Goal: Register for event/course

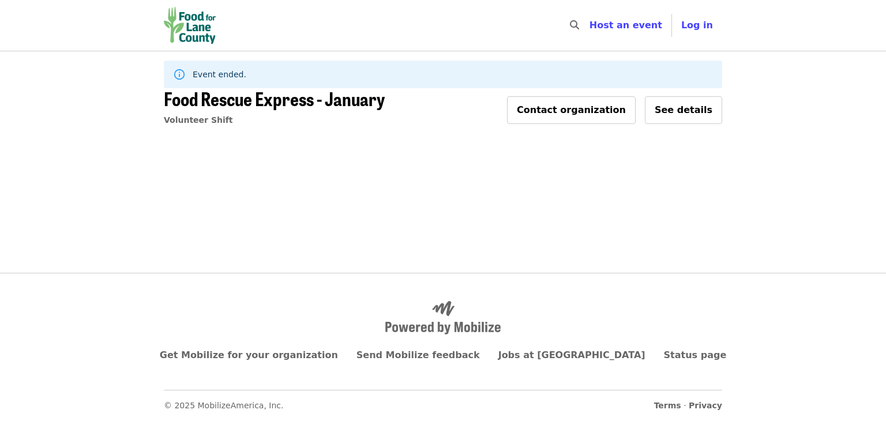
click at [188, 32] on img "Main navigation" at bounding box center [190, 25] width 52 height 37
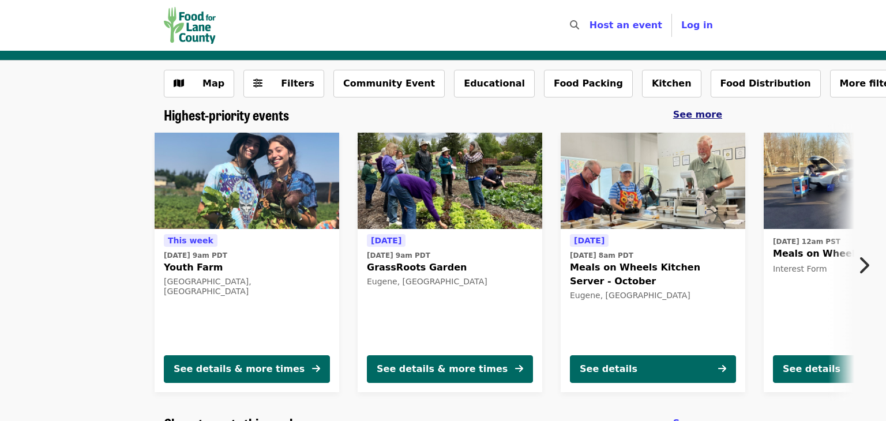
click at [704, 112] on span "See more" at bounding box center [697, 114] width 49 height 11
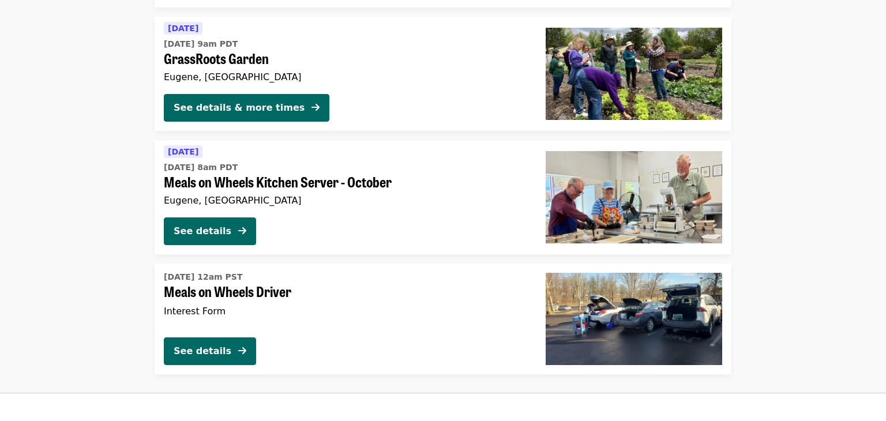
scroll to position [238, 0]
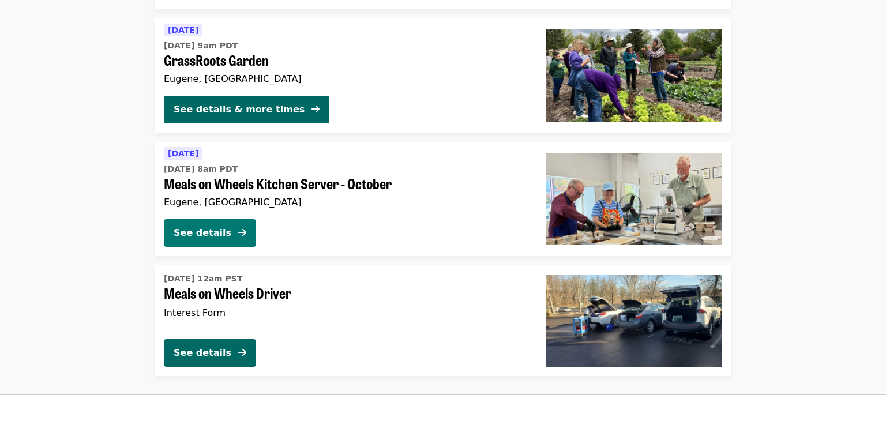
click at [209, 234] on div "See details" at bounding box center [203, 233] width 58 height 14
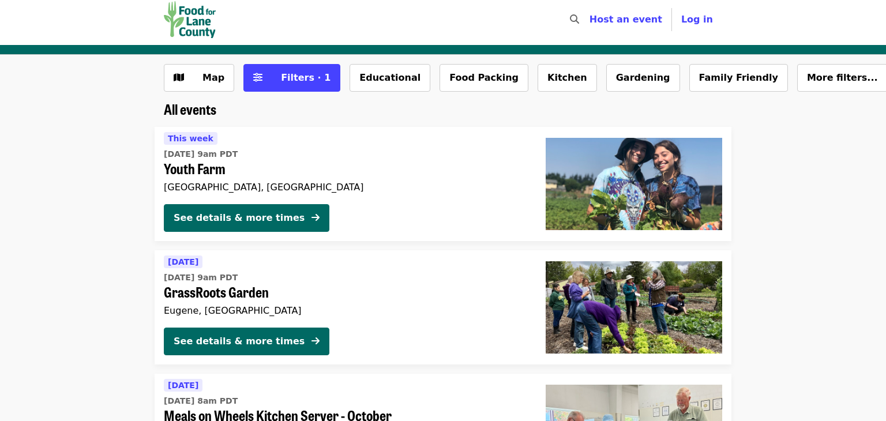
scroll to position [5, 0]
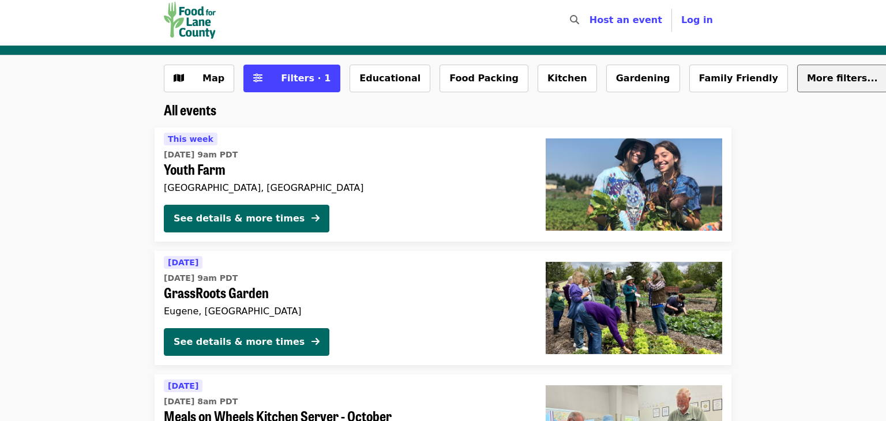
click at [797, 87] on button "More filters..." at bounding box center [842, 79] width 91 height 28
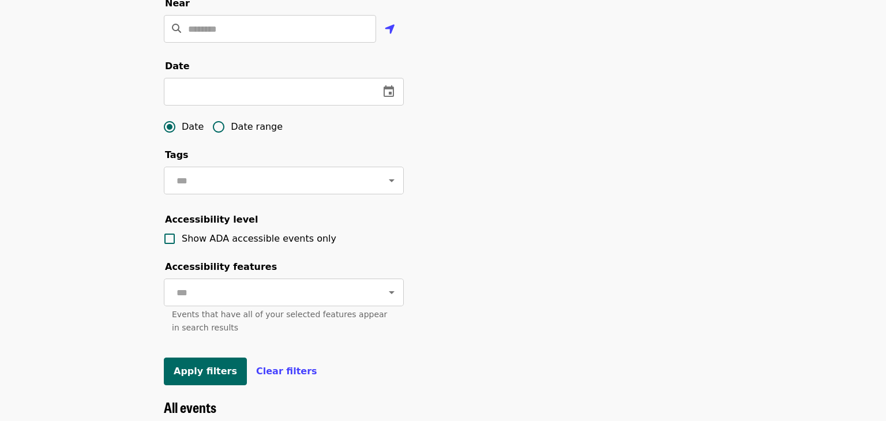
scroll to position [0, 0]
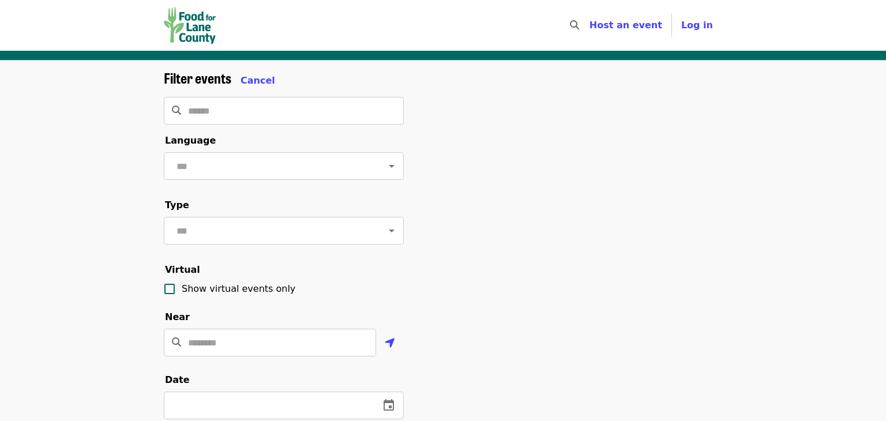
click at [198, 33] on img "Main navigation" at bounding box center [190, 25] width 52 height 37
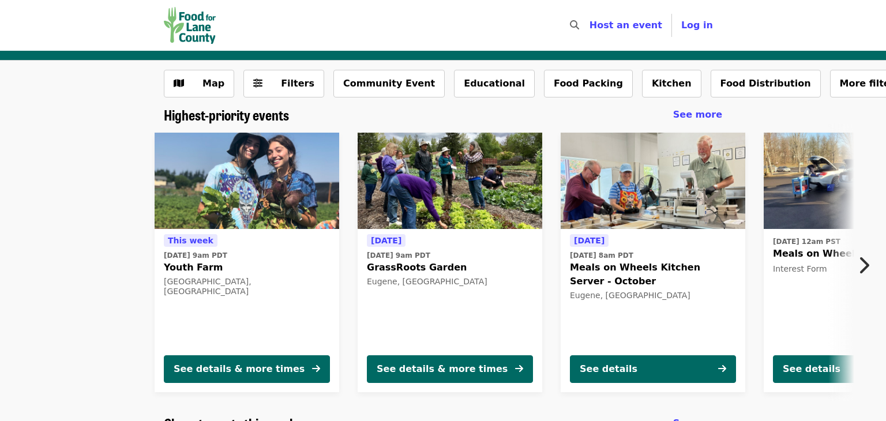
click at [863, 267] on icon "chevron-right icon" at bounding box center [864, 265] width 12 height 22
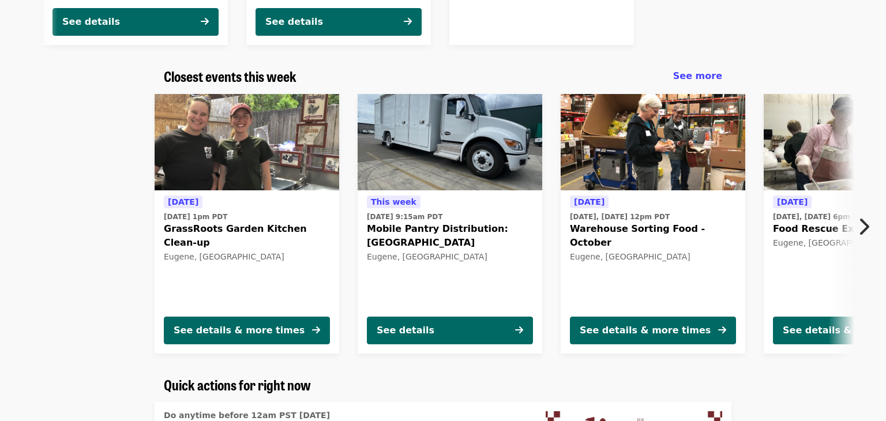
scroll to position [348, 0]
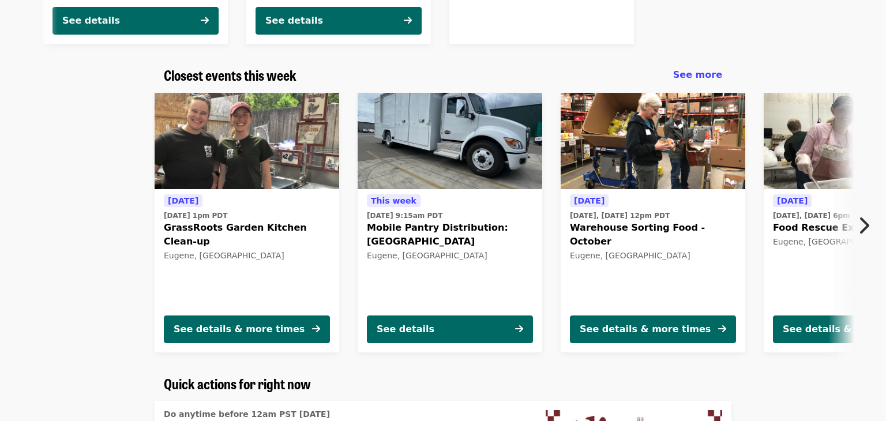
click at [865, 224] on icon "chevron-right icon" at bounding box center [864, 226] width 12 height 22
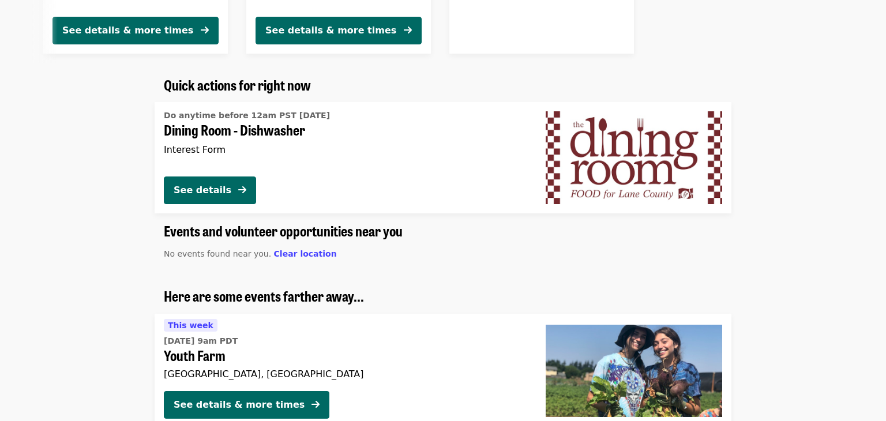
scroll to position [0, 0]
